Goal: Obtain resource: Download file/media

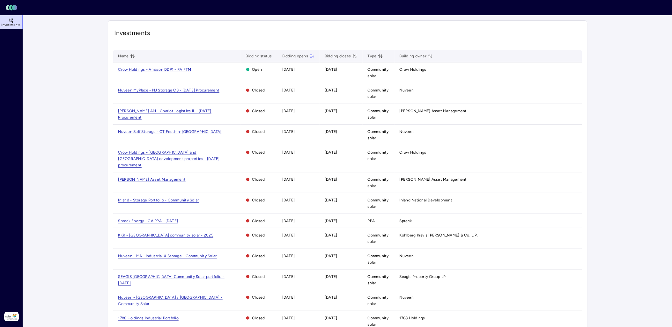
drag, startPoint x: 1097, startPoint y: 0, endPoint x: 85, endPoint y: 110, distance: 1017.5
click at [85, 110] on main "Investments Name Bidding status Bidding opens Bidding closes Type Building owne…" at bounding box center [348, 224] width 650 height 418
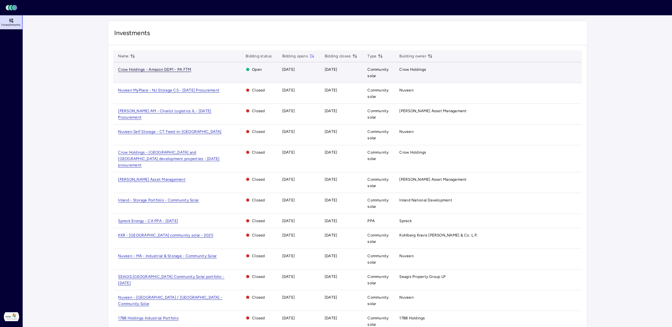
click at [183, 69] on span "Crow Holdings - Amazon DDP1 - PA FTM" at bounding box center [154, 69] width 73 height 5
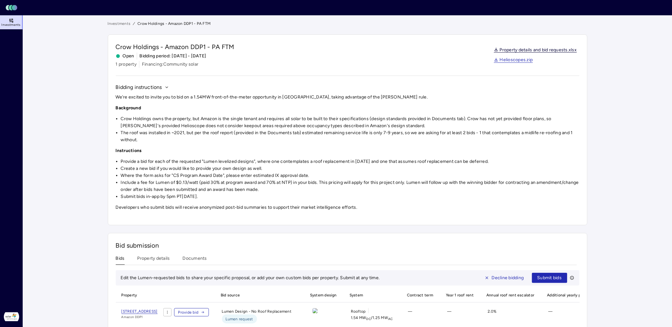
click at [561, 49] on link "Property details and bid requests.xlsx" at bounding box center [535, 50] width 83 height 5
click at [192, 262] on button "Documents" at bounding box center [195, 260] width 24 height 10
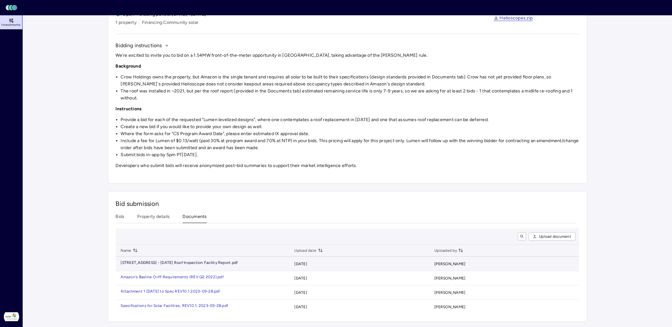
scroll to position [47, 0]
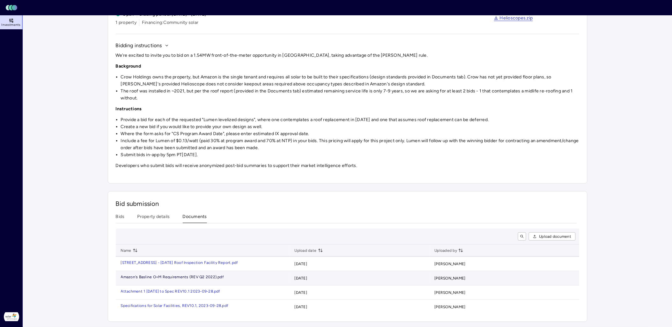
click at [202, 275] on div "Amazon's Basline O+M Requirements (REV Q2 2" at bounding box center [164, 277] width 87 height 4
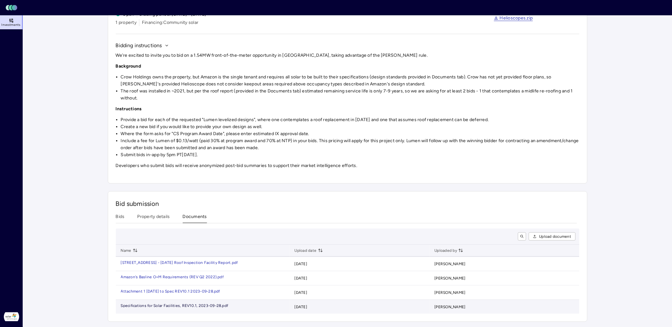
click at [213, 304] on div "9-28.pdf" at bounding box center [221, 306] width 16 height 4
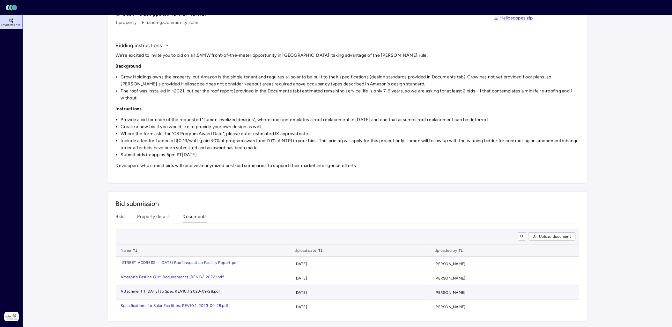
click at [213, 290] on div "9-28.pdf" at bounding box center [213, 292] width 16 height 4
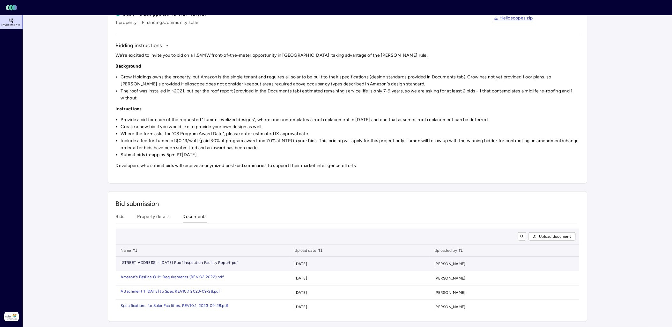
click at [224, 261] on div "port.pdf" at bounding box center [230, 263] width 15 height 4
